Goal: Task Accomplishment & Management: Complete application form

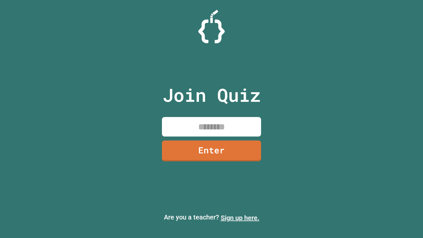
click at [240, 218] on link "Sign up here." at bounding box center [240, 218] width 39 height 8
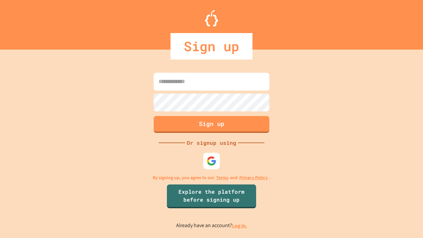
click at [240, 225] on link "Log in." at bounding box center [239, 225] width 15 height 7
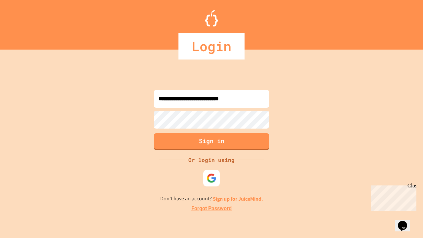
type input "**********"
